Goal: Transaction & Acquisition: Purchase product/service

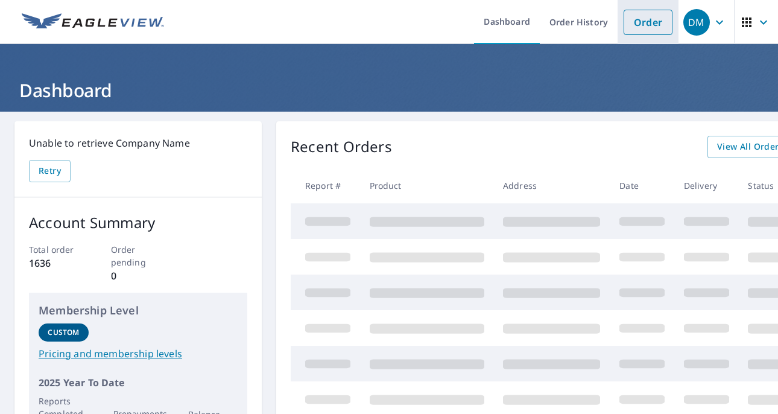
click at [641, 20] on link "Order" at bounding box center [648, 22] width 49 height 25
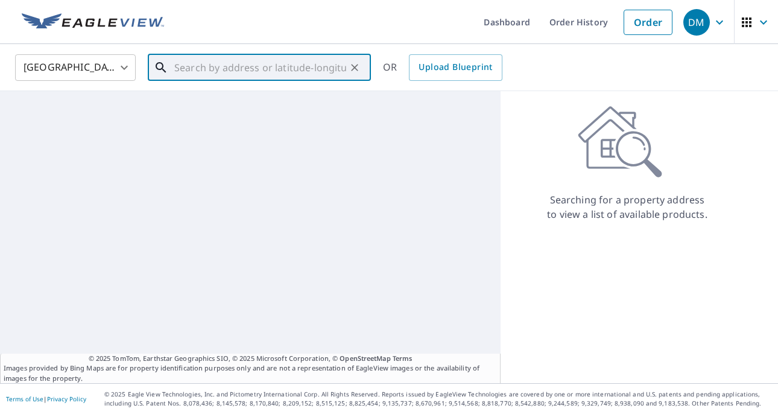
click at [215, 74] on input "text" at bounding box center [260, 68] width 172 height 34
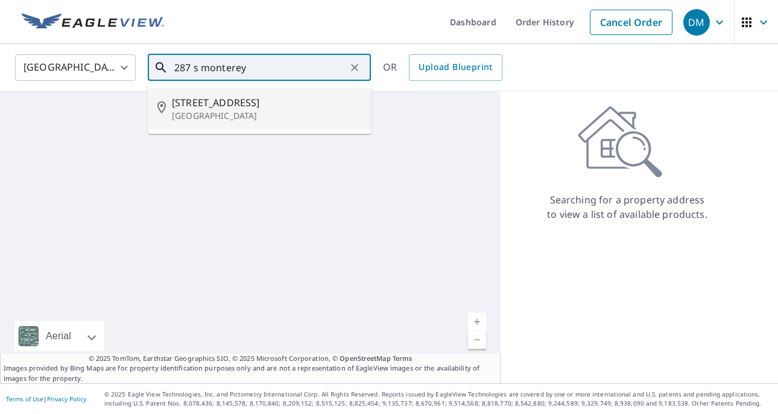
click at [217, 118] on p "[GEOGRAPHIC_DATA]" at bounding box center [266, 116] width 189 height 12
type input "[STREET_ADDRESS]"
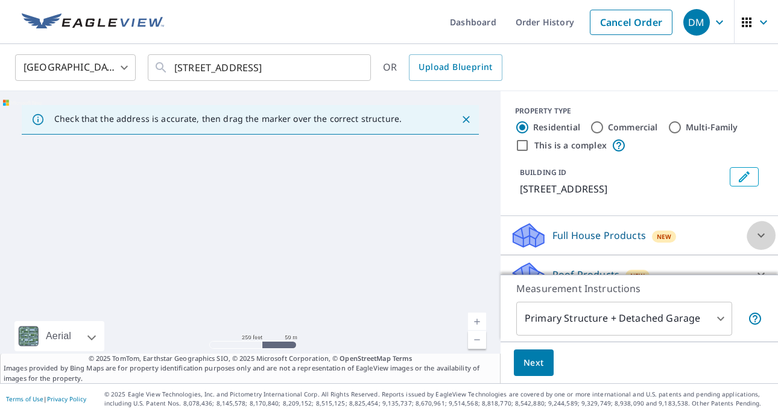
click at [759, 242] on icon at bounding box center [761, 235] width 14 height 14
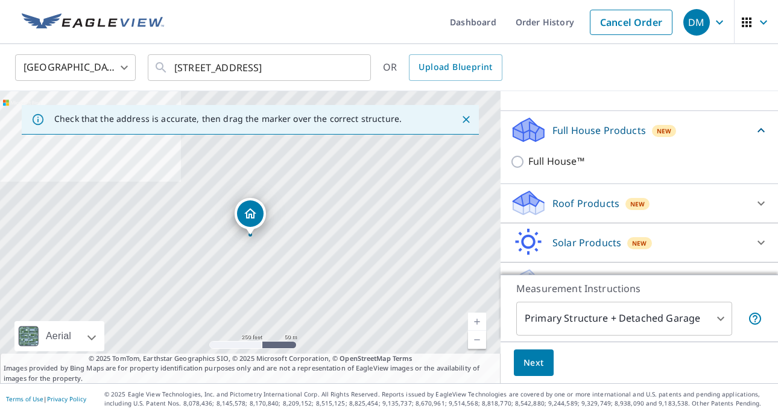
scroll to position [104, 0]
click at [759, 211] on icon at bounding box center [761, 204] width 14 height 14
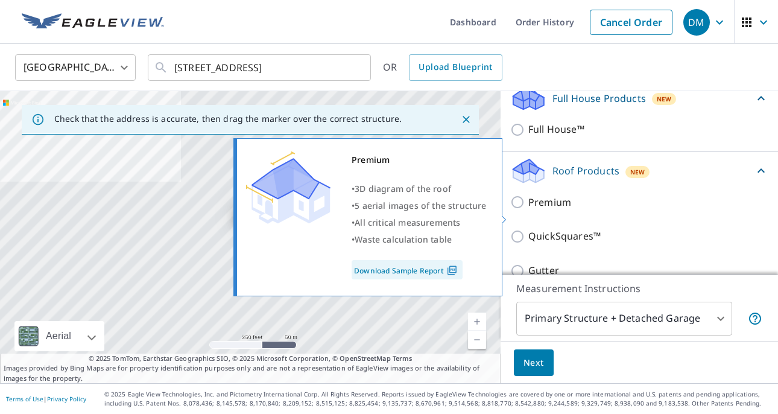
click at [519, 209] on input "Premium" at bounding box center [519, 202] width 18 height 14
checkbox input "true"
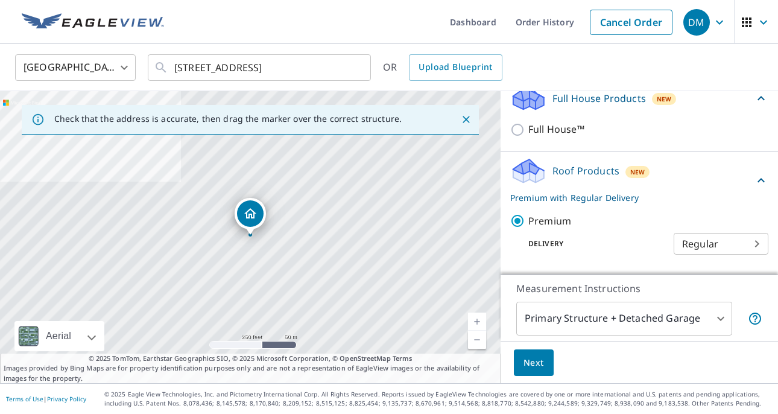
click at [537, 360] on span "Next" at bounding box center [534, 362] width 21 height 15
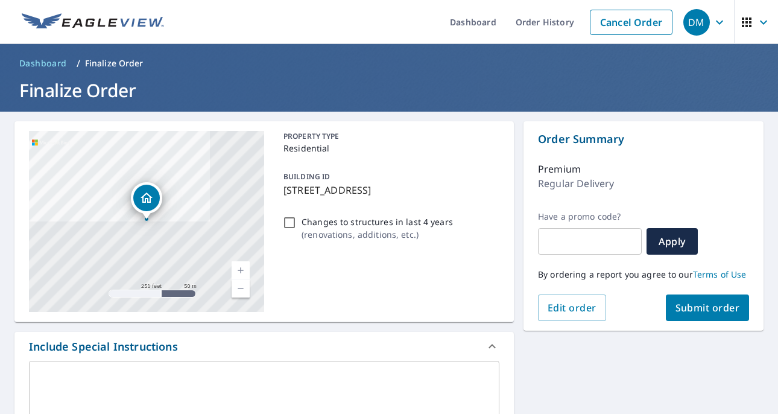
click at [710, 311] on span "Submit order" at bounding box center [708, 307] width 65 height 13
checkbox input "true"
